Goal: Task Accomplishment & Management: Manage account settings

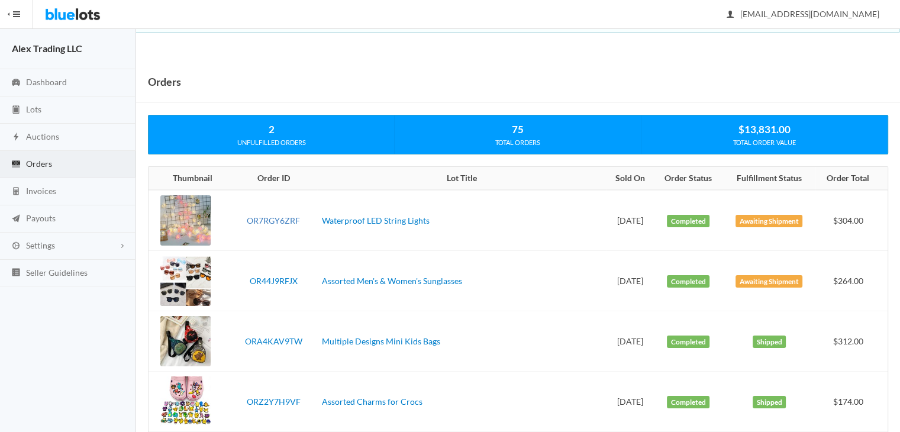
click at [277, 217] on link "OR7RGY6ZRF" at bounding box center [273, 220] width 53 height 10
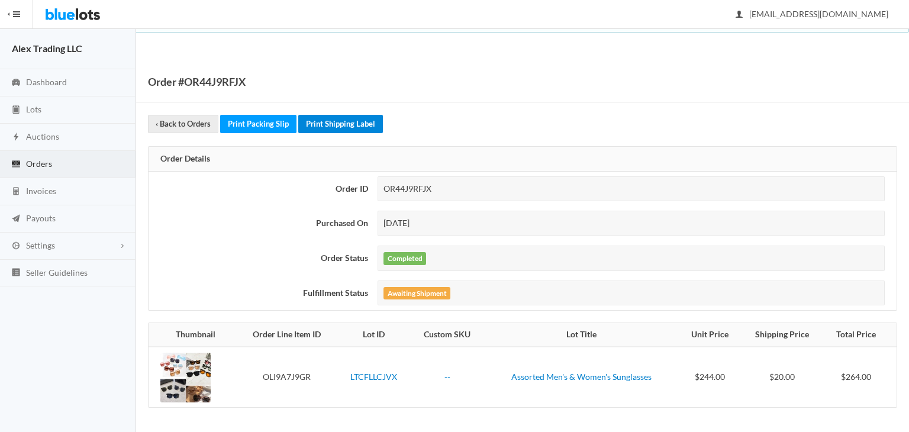
click at [354, 124] on link "Print Shipping Label" at bounding box center [340, 124] width 85 height 18
click at [367, 126] on link "Print Shipping Label" at bounding box center [340, 124] width 85 height 18
click at [459, 108] on div "Order #OR44J9RFJX ‹ Back to Orders Print Packing Slip Print Shipping Label Orde…" at bounding box center [522, 246] width 773 height 370
click at [343, 121] on link "Print Shipping Label" at bounding box center [340, 124] width 85 height 18
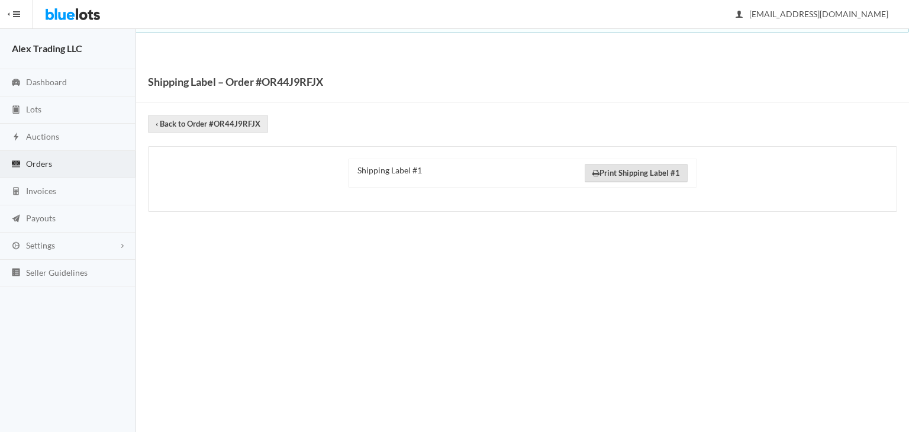
click at [632, 168] on link "Print Shipping Label #1" at bounding box center [636, 173] width 103 height 18
click at [285, 86] on h1 "Shipping Label – Order #OR44J9RFJX" at bounding box center [235, 82] width 175 height 18
copy h1 "OR44J9RFJX"
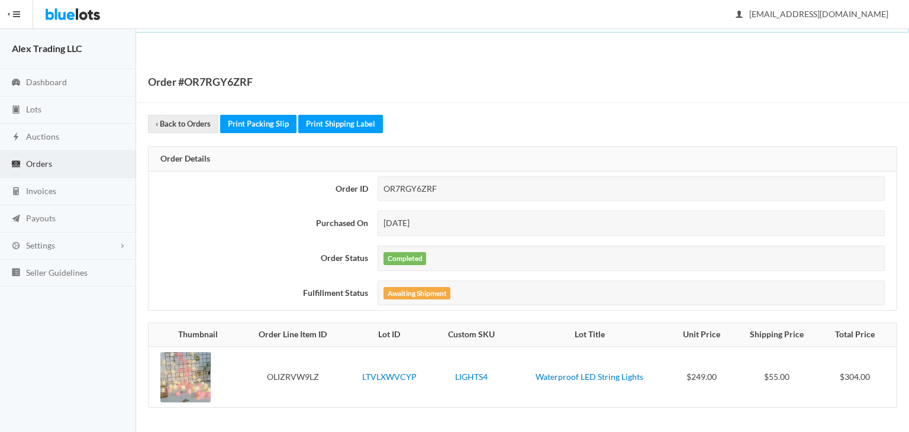
click at [227, 75] on h1 "Order #OR7RGY6ZRF" at bounding box center [200, 82] width 105 height 18
copy h1 "OR7RGY6ZRF"
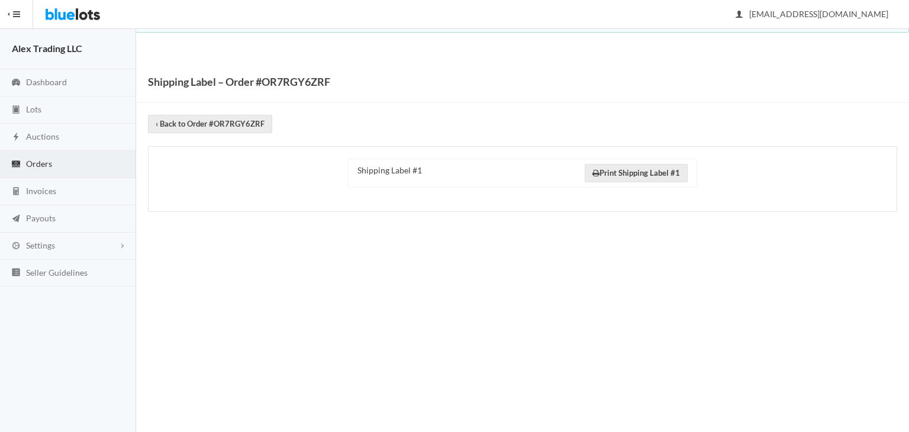
click at [606, 176] on link "Print Shipping Label #1" at bounding box center [636, 173] width 103 height 18
